Goal: Communication & Community: Answer question/provide support

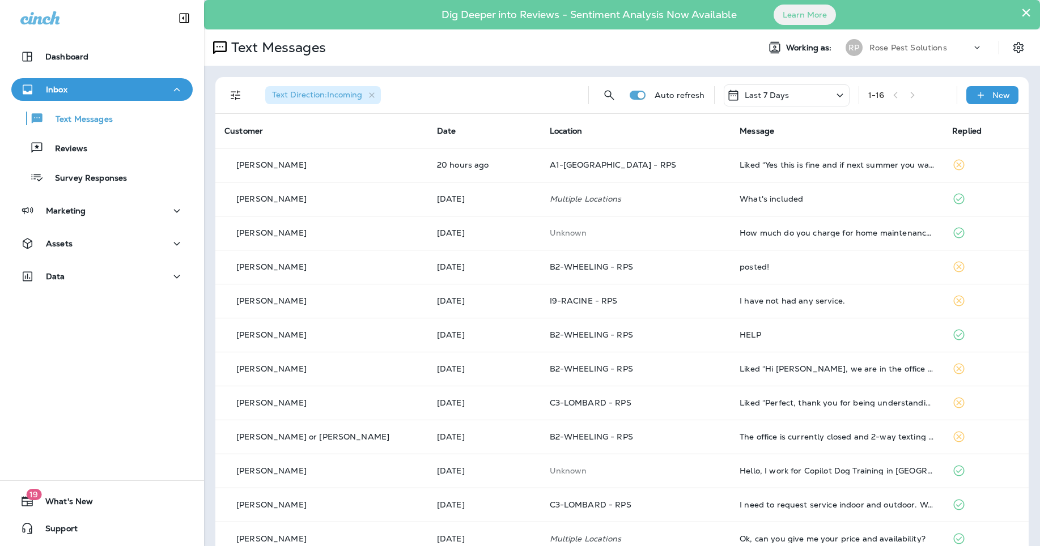
click at [888, 50] on p "Rose Pest Solutions" at bounding box center [908, 47] width 78 height 9
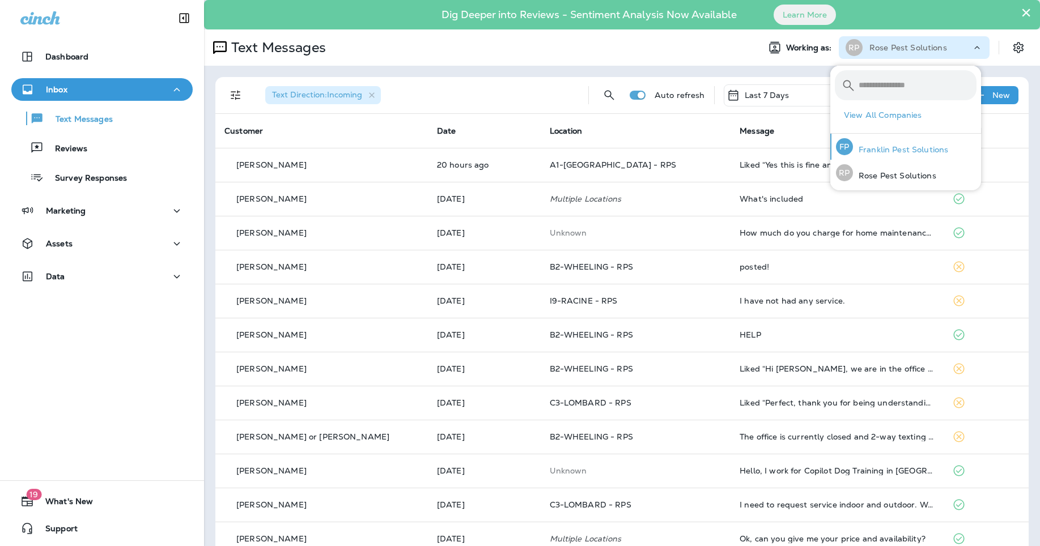
click at [892, 146] on p "Franklin Pest Solutions" at bounding box center [900, 149] width 95 height 9
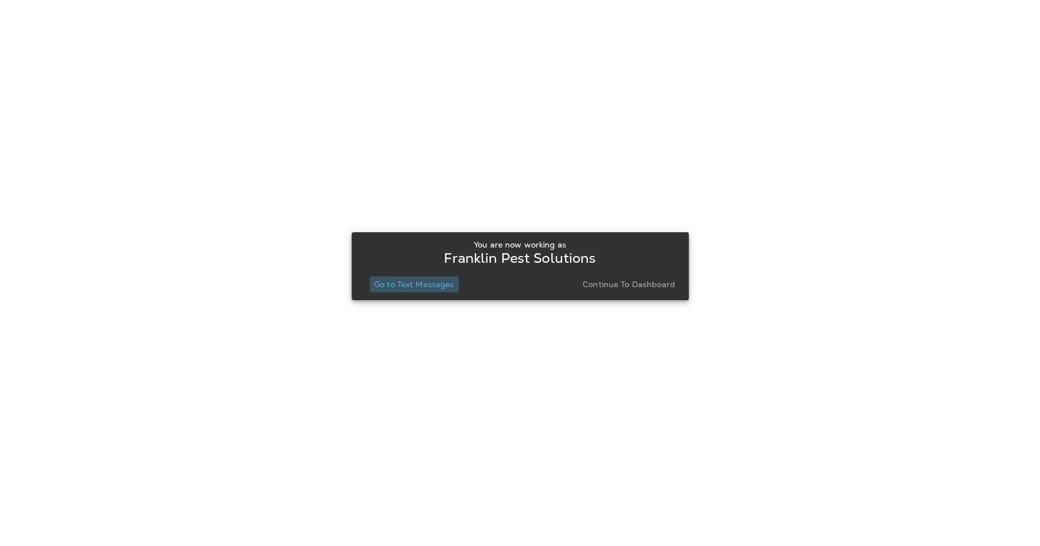
click at [424, 287] on p "Go to Text Messages" at bounding box center [414, 284] width 80 height 9
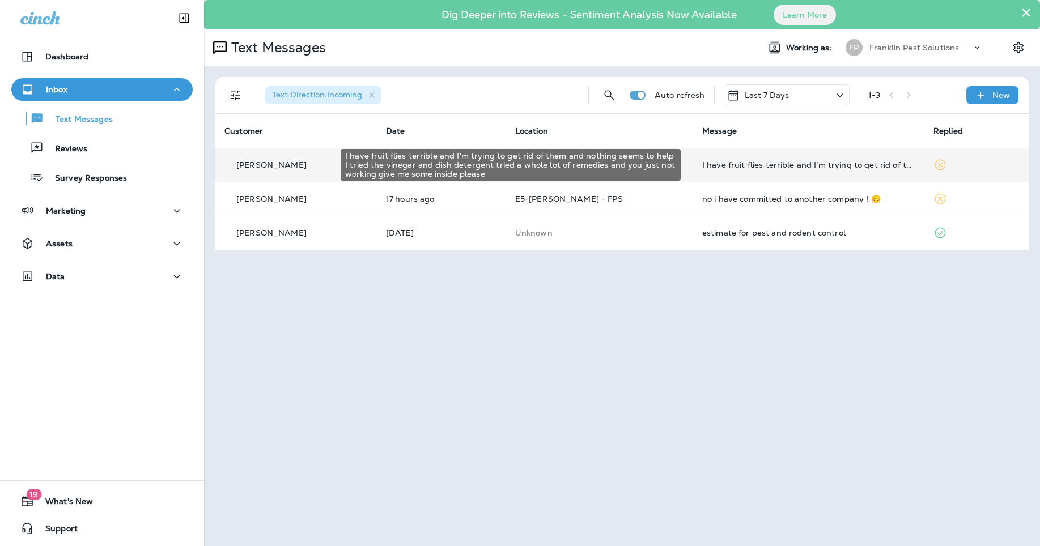
click at [848, 166] on div "I have fruit flies terrible and I'm trying to get rid of them and nothing seems…" at bounding box center [808, 164] width 213 height 9
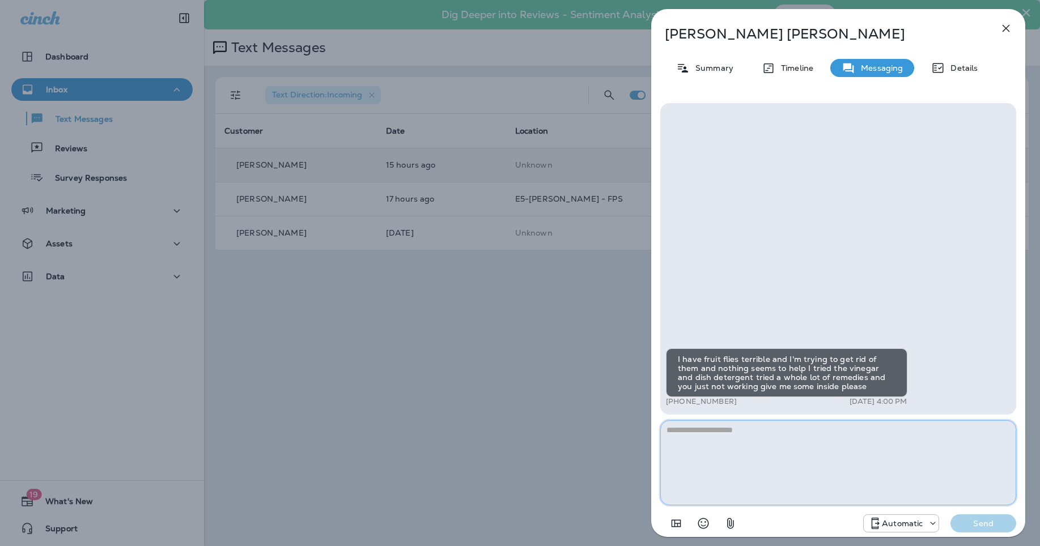
click at [761, 457] on textarea at bounding box center [838, 462] width 356 height 85
paste textarea "**********"
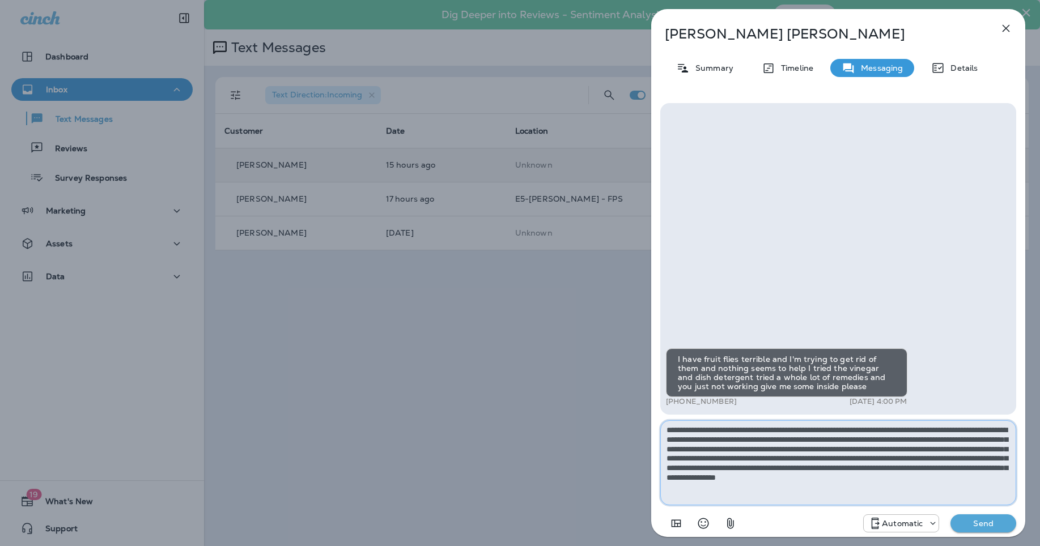
type textarea "**********"
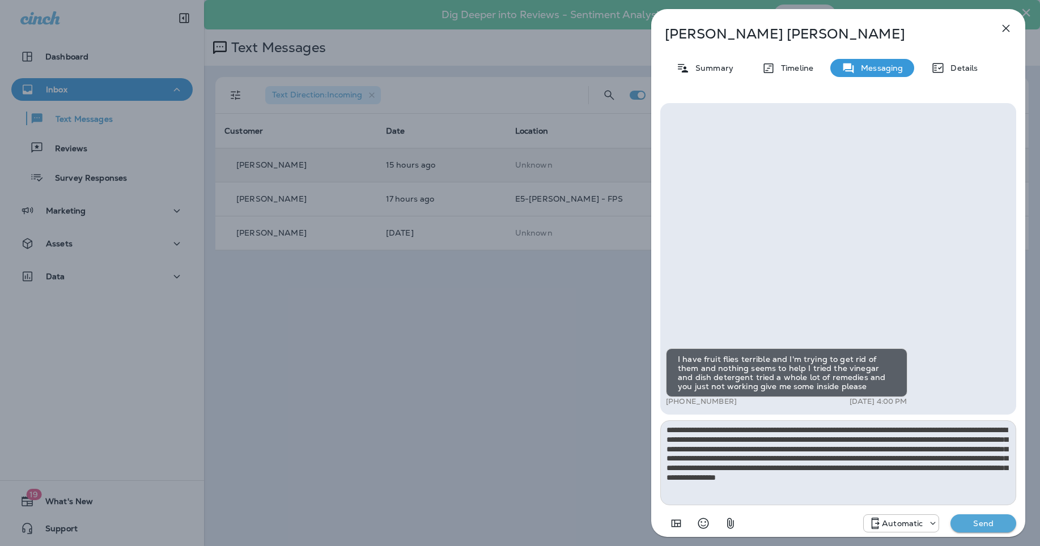
click at [974, 518] on button "Send" at bounding box center [983, 524] width 66 height 18
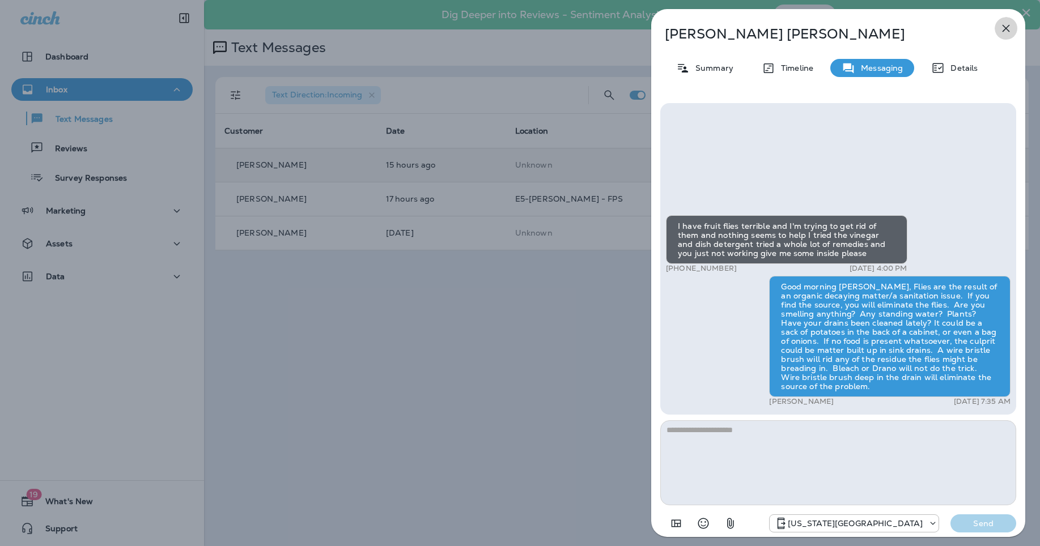
click at [1006, 32] on icon "button" at bounding box center [1006, 29] width 14 height 14
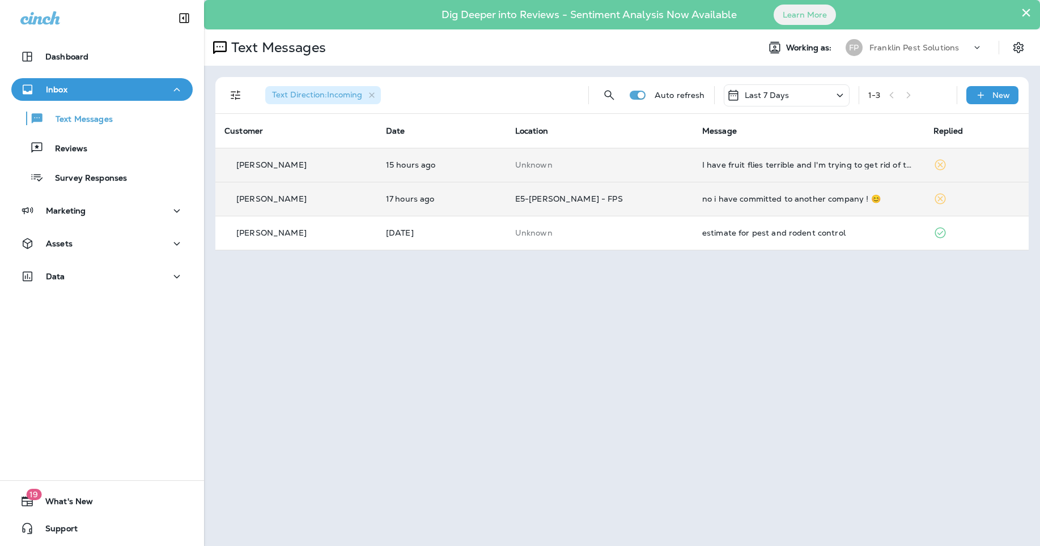
click at [853, 197] on div "no i have committed to another company ! 😊" at bounding box center [808, 198] width 213 height 9
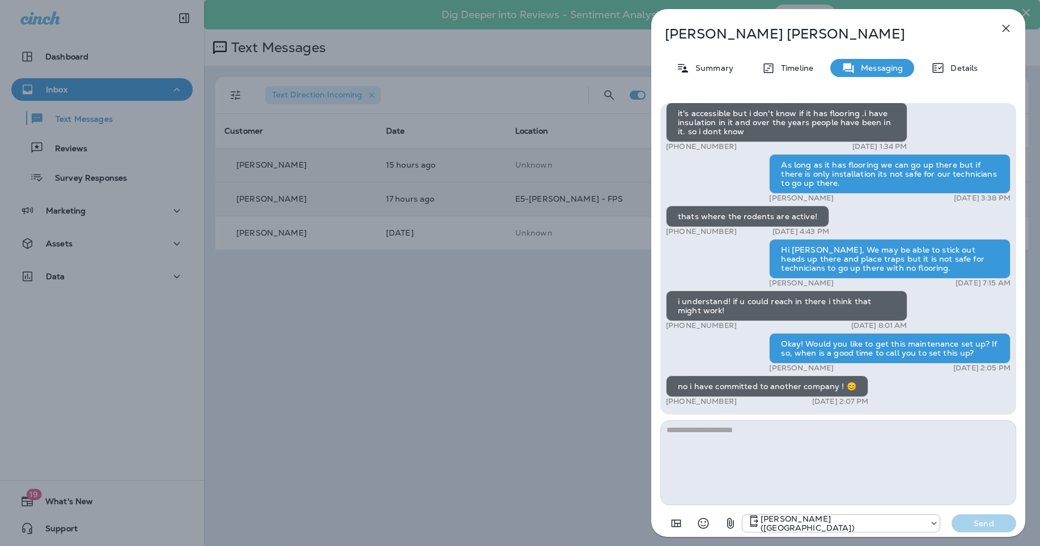
click at [854, 461] on textarea at bounding box center [838, 462] width 356 height 85
click at [1014, 19] on div "Barbara Prather Summary Timeline Messaging Details estimate for pest and rodent…" at bounding box center [838, 276] width 374 height 535
click at [1011, 22] on icon "button" at bounding box center [1006, 29] width 14 height 14
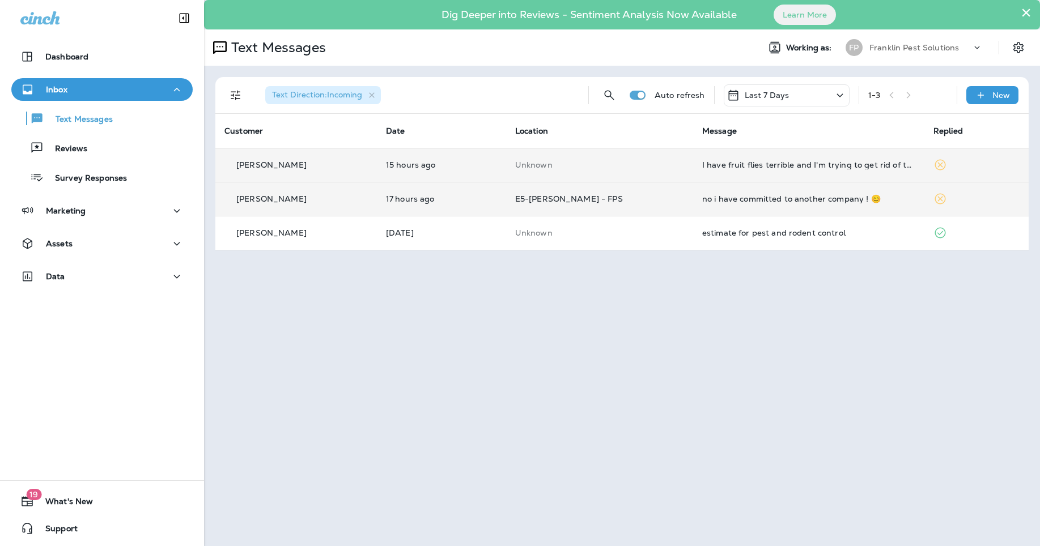
click at [892, 50] on p "Franklin Pest Solutions" at bounding box center [914, 47] width 90 height 9
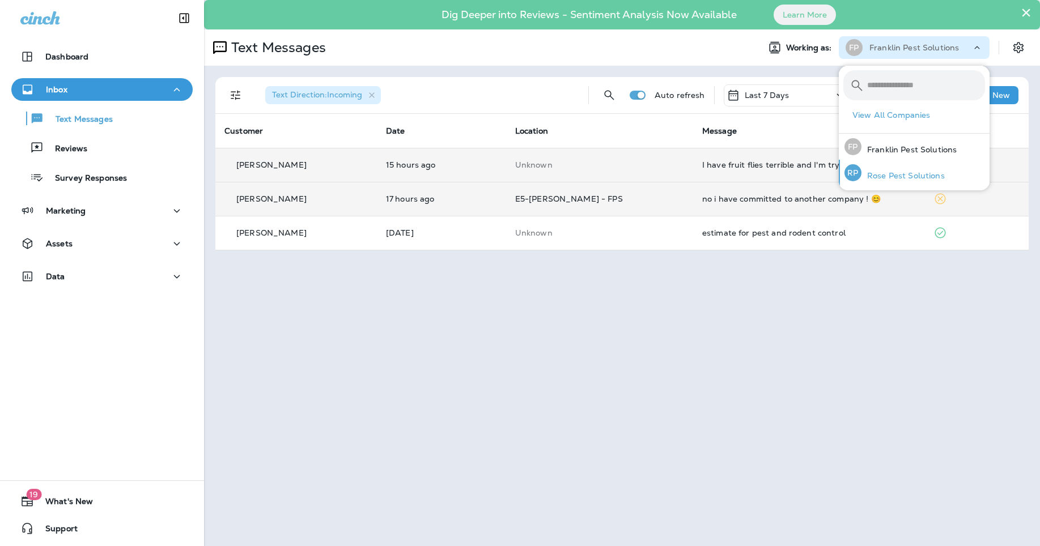
click at [896, 177] on p "Rose Pest Solutions" at bounding box center [902, 175] width 83 height 9
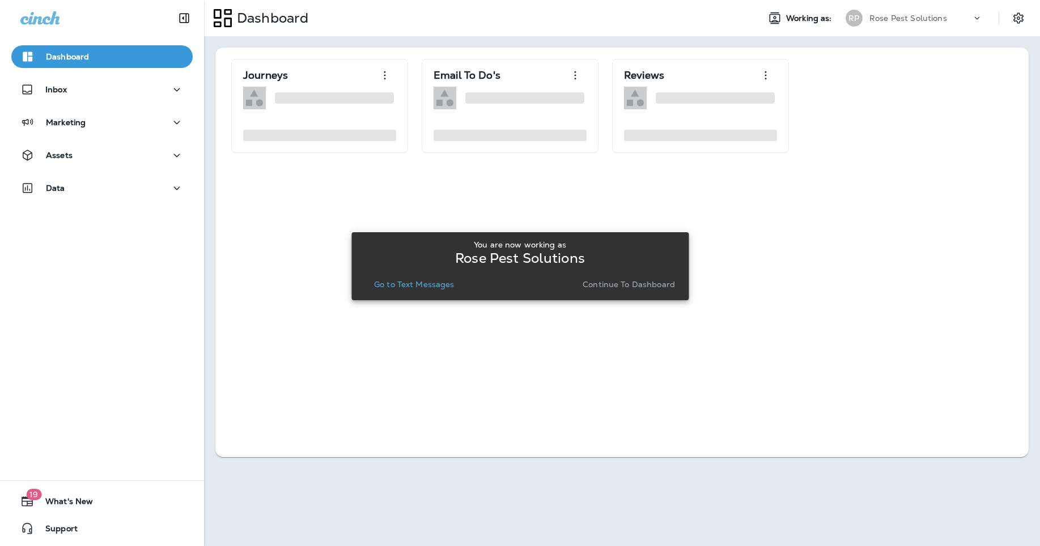
click at [441, 286] on p "Go to Text Messages" at bounding box center [414, 284] width 80 height 9
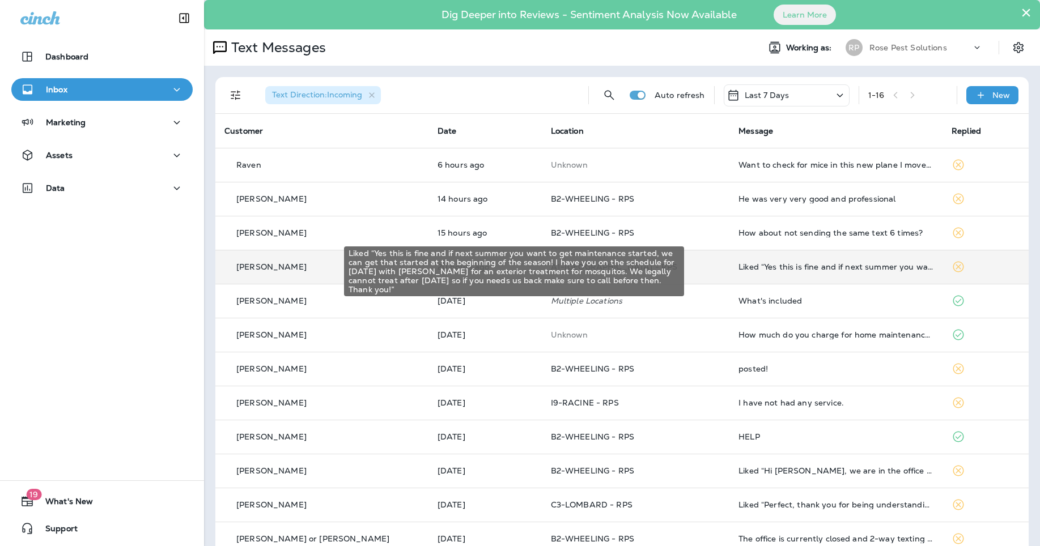
click at [783, 266] on div "Liked “Yes this is fine and if next summer you want to get maintenance started,…" at bounding box center [835, 266] width 195 height 9
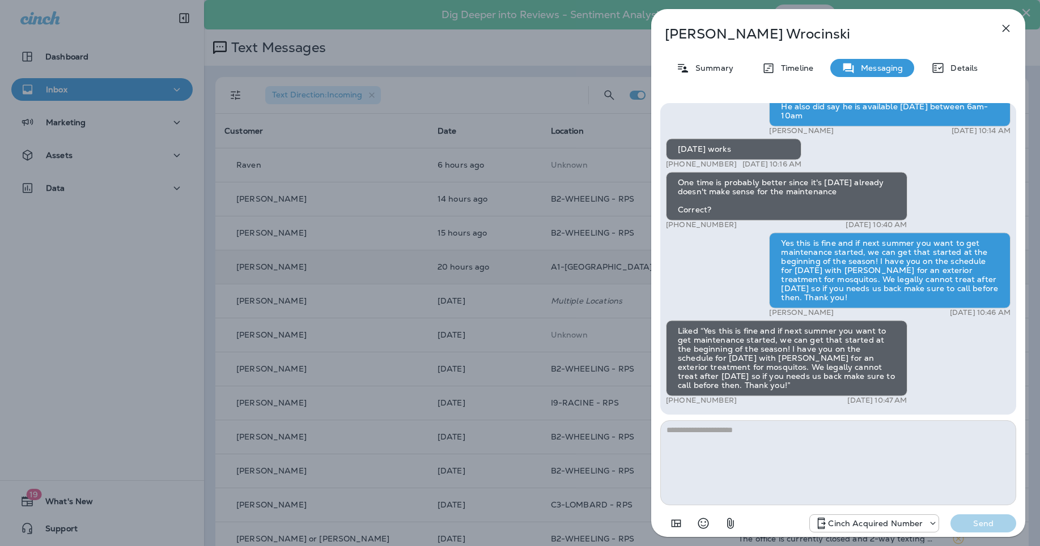
click at [1002, 25] on icon "button" at bounding box center [1006, 29] width 14 height 14
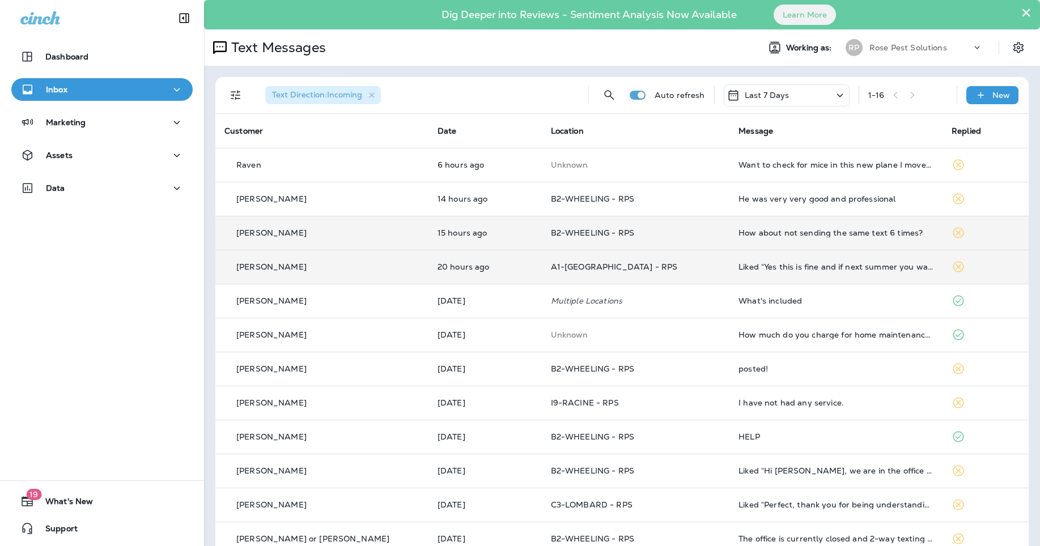
click at [759, 236] on div "How about not sending the same text 6 times?" at bounding box center [835, 232] width 195 height 9
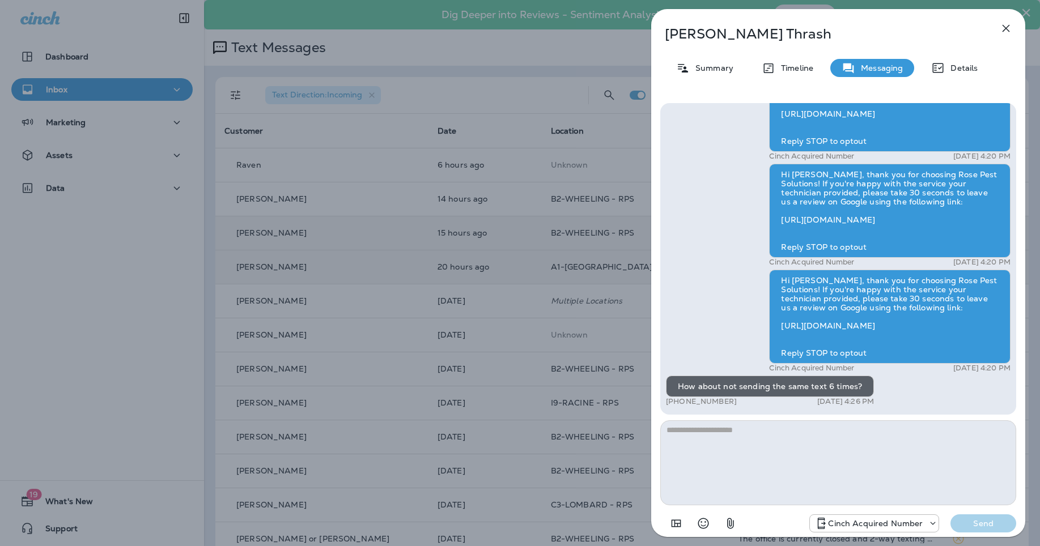
click at [998, 29] on button "button" at bounding box center [1005, 28] width 23 height 23
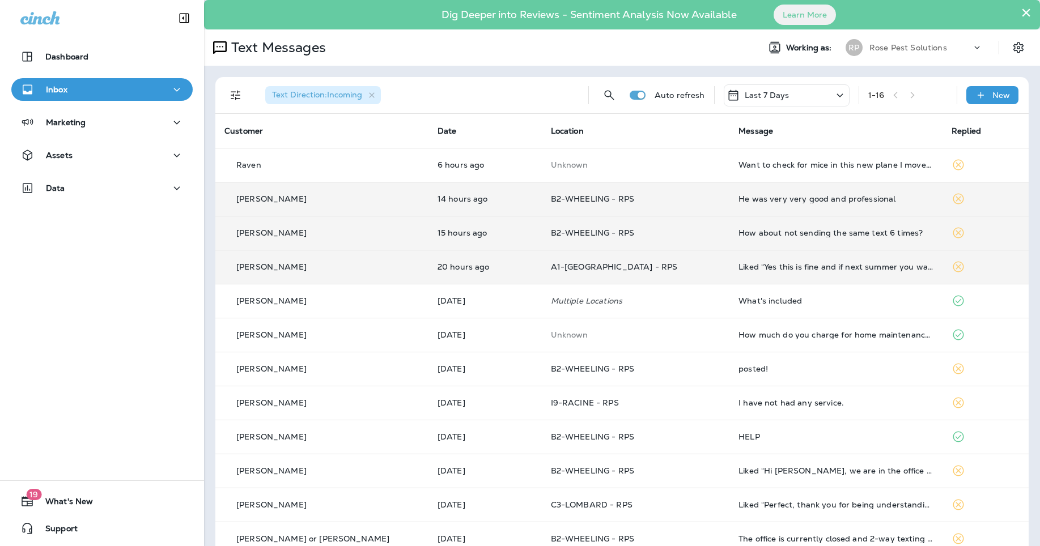
click at [788, 194] on td "He was very very good and professional" at bounding box center [835, 199] width 213 height 34
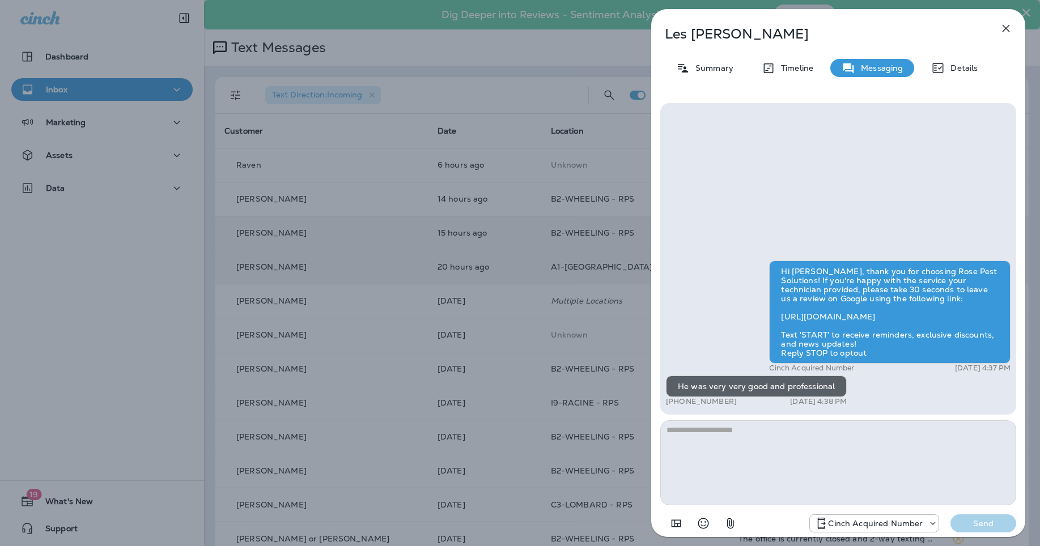
click at [1007, 25] on icon "button" at bounding box center [1006, 29] width 14 height 14
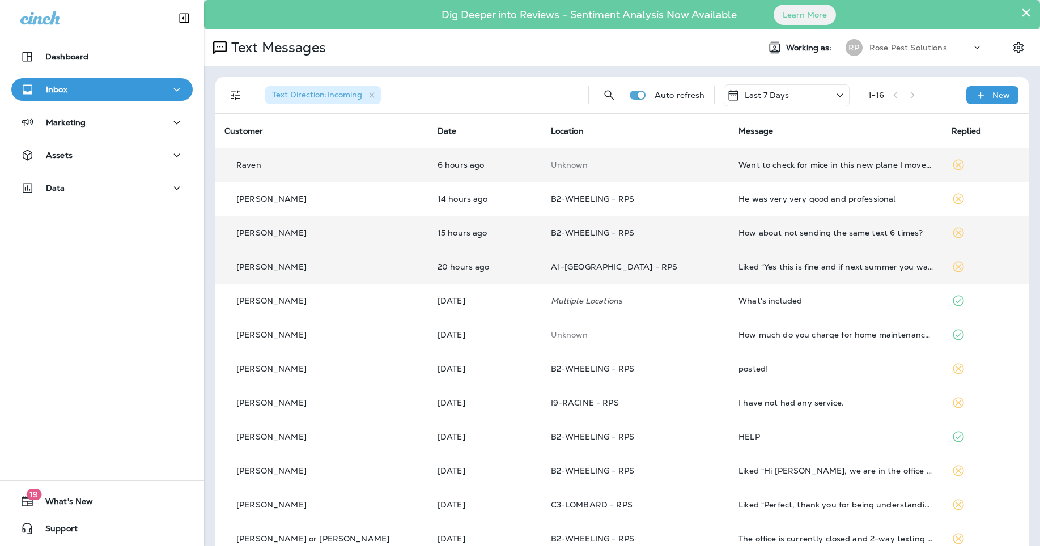
click at [771, 165] on div "Want to check for mice in this new plane I moved in" at bounding box center [835, 164] width 195 height 9
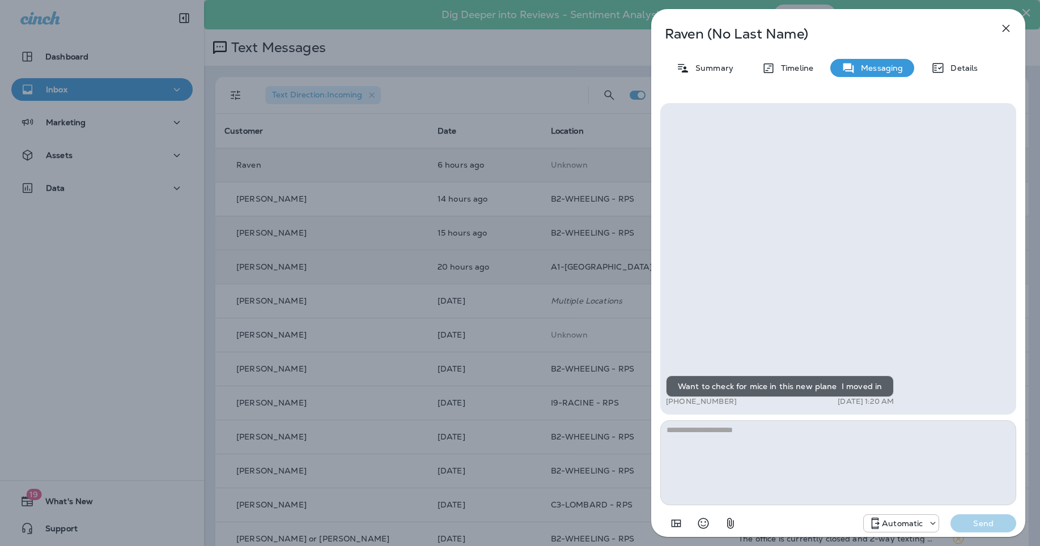
click at [817, 439] on textarea at bounding box center [838, 462] width 356 height 85
drag, startPoint x: 886, startPoint y: 445, endPoint x: 862, endPoint y: 441, distance: 24.6
click at [863, 441] on textarea "**********" at bounding box center [838, 462] width 356 height 85
type textarea "**********"
click at [990, 518] on p "Send" at bounding box center [983, 523] width 48 height 10
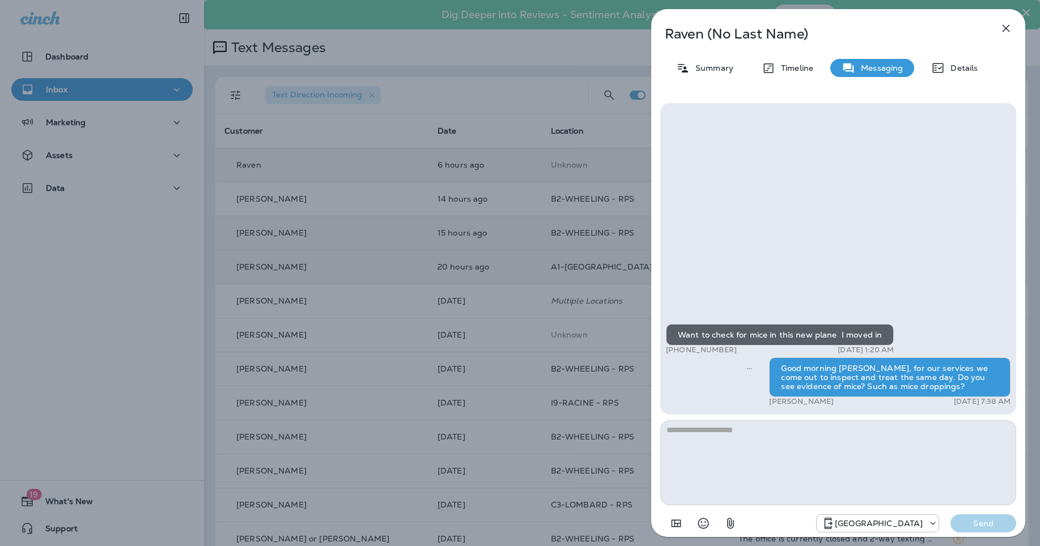
click at [1004, 29] on icon "button" at bounding box center [1005, 28] width 7 height 7
